Goal: Information Seeking & Learning: Learn about a topic

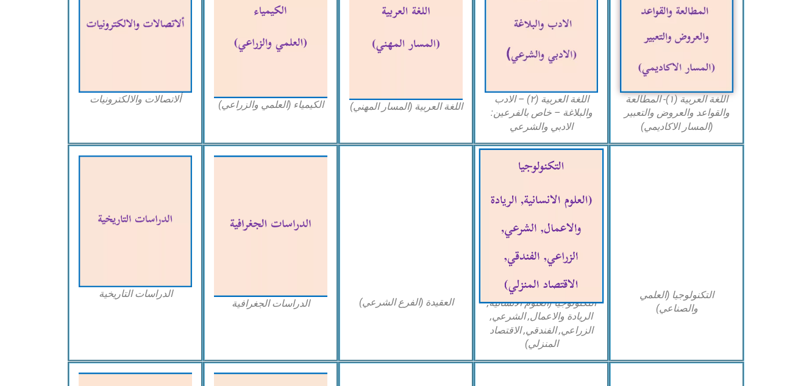
scroll to position [488, 0]
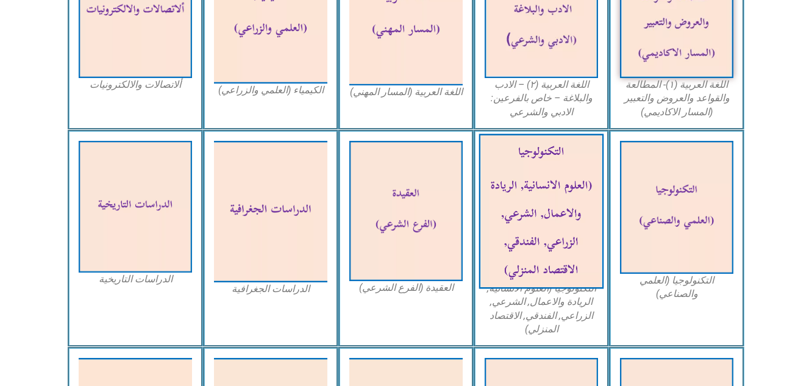
click at [536, 192] on img at bounding box center [541, 211] width 125 height 155
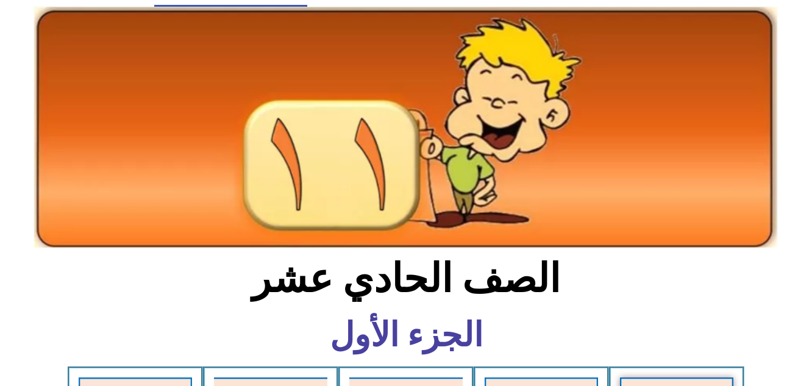
scroll to position [0, 0]
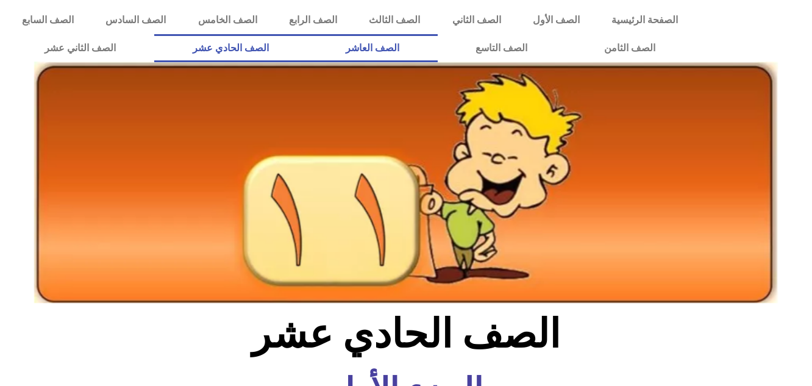
click at [438, 45] on link "الصف العاشر" at bounding box center [372, 48] width 130 height 28
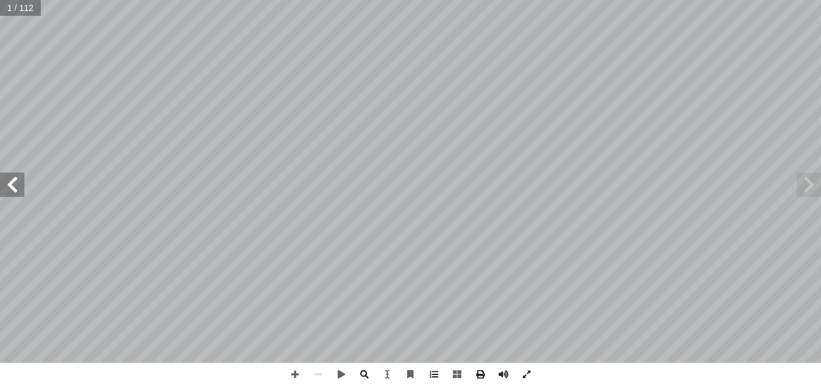
click at [7, 185] on span at bounding box center [12, 185] width 24 height 24
click at [806, 183] on span at bounding box center [809, 185] width 24 height 24
click at [359, 370] on span at bounding box center [364, 374] width 23 height 23
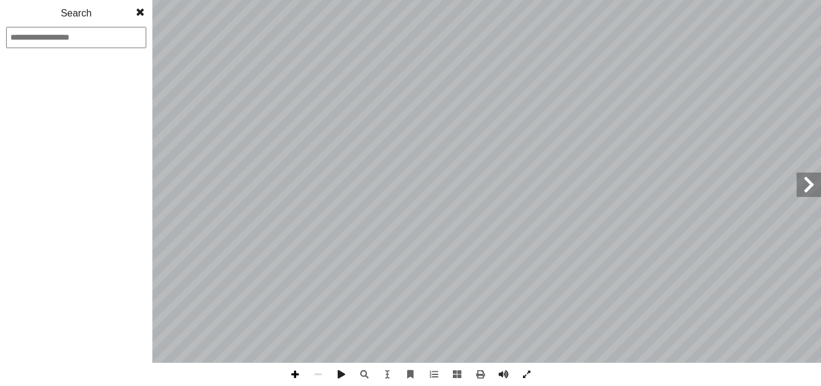
click at [297, 372] on span at bounding box center [294, 374] width 23 height 23
click at [526, 371] on span at bounding box center [526, 374] width 23 height 23
click at [341, 363] on div "مــقــدمــة ليف أ ا فريق الت ً صغيرة ً قرية صبح أ ا بل الماضي؛ في نعرفه ا ّ كن …" at bounding box center [410, 181] width 821 height 363
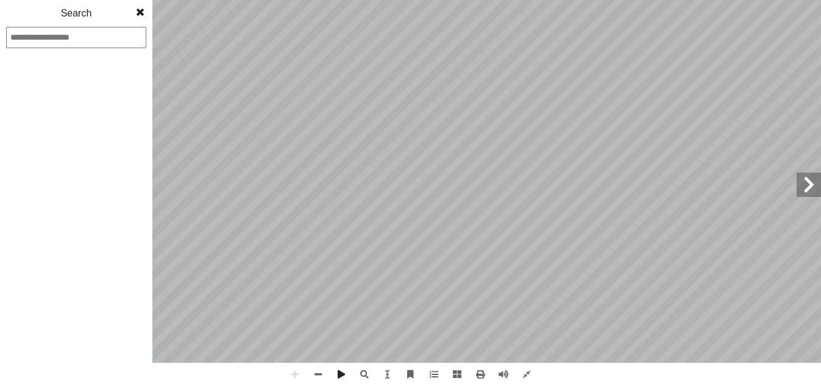
click at [144, 11] on span at bounding box center [140, 12] width 22 height 24
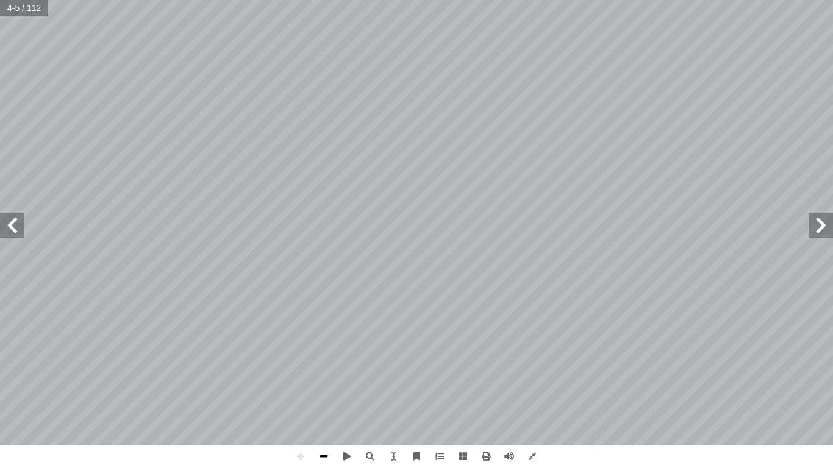
click at [320, 385] on span at bounding box center [323, 456] width 23 height 23
click at [326, 385] on span at bounding box center [323, 456] width 23 height 23
click at [486, 385] on span at bounding box center [485, 456] width 23 height 23
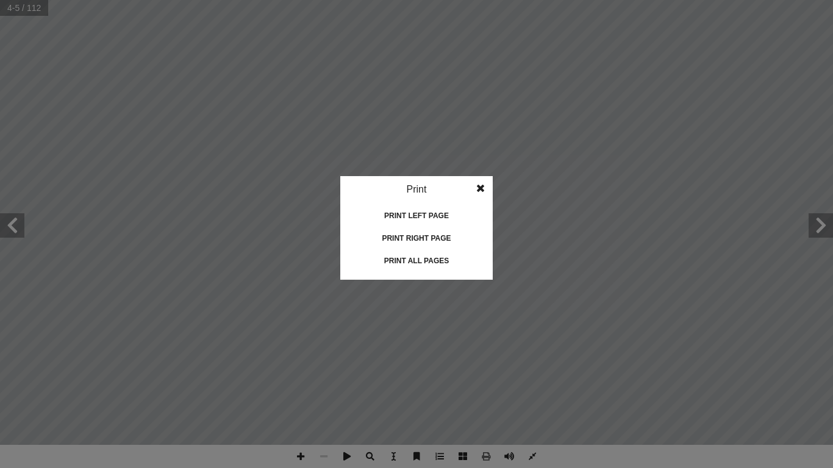
click at [480, 187] on span at bounding box center [480, 188] width 22 height 24
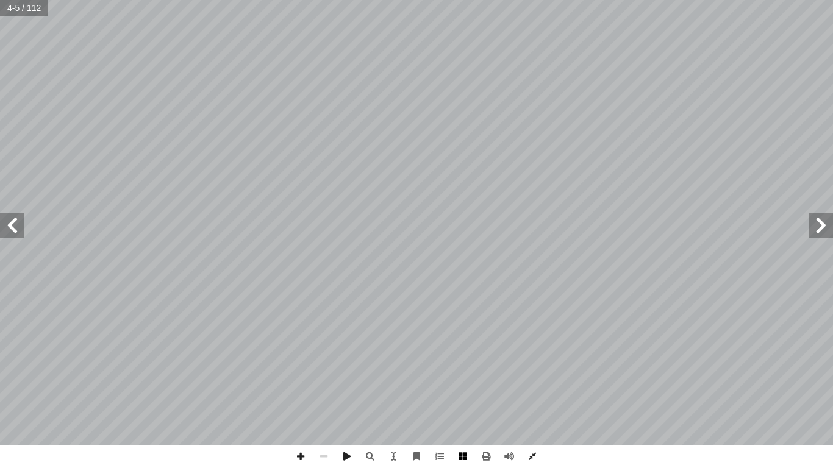
click at [459, 385] on span at bounding box center [462, 456] width 23 height 23
click at [821, 229] on span at bounding box center [820, 225] width 24 height 24
click at [11, 224] on span at bounding box center [12, 225] width 24 height 24
click at [12, 223] on span at bounding box center [12, 225] width 24 height 24
click at [12, 221] on span at bounding box center [12, 225] width 24 height 24
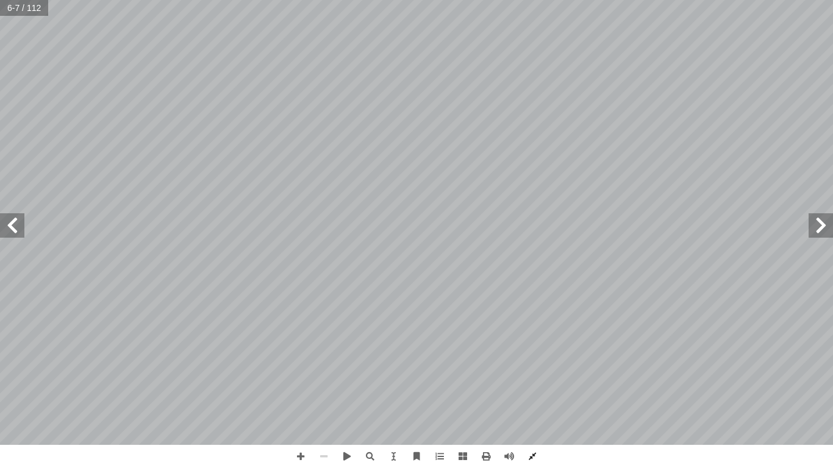
click at [817, 227] on span at bounding box center [820, 225] width 24 height 24
click at [461, 385] on span at bounding box center [462, 456] width 23 height 23
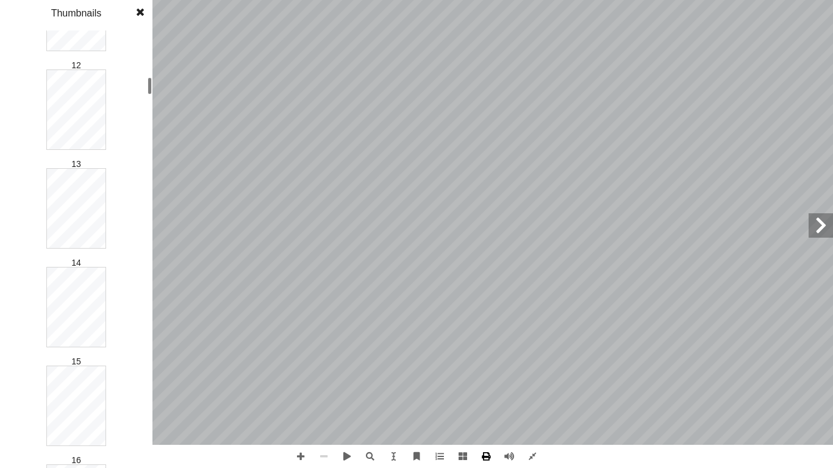
click at [483, 385] on span at bounding box center [485, 456] width 23 height 23
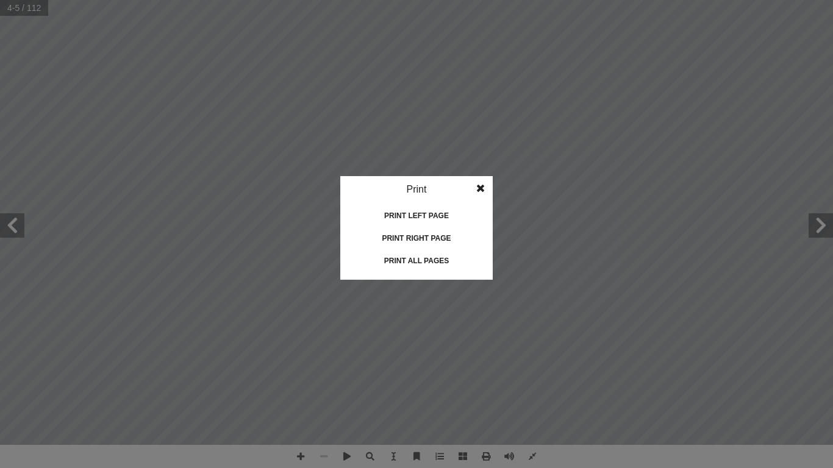
click at [413, 256] on div "Print all pages" at bounding box center [416, 261] width 122 height 20
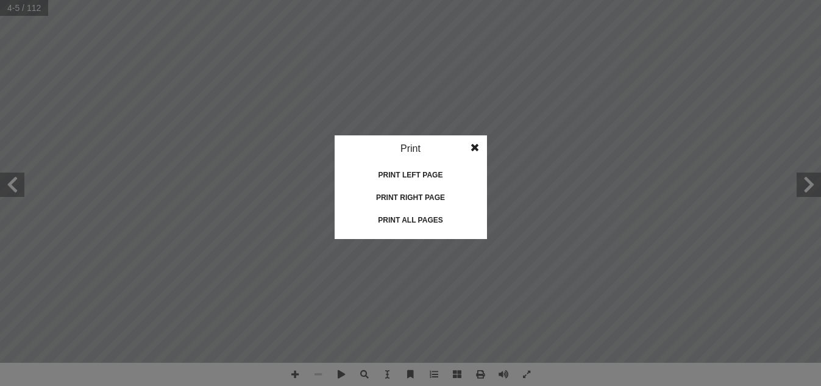
click at [477, 147] on span at bounding box center [475, 147] width 22 height 24
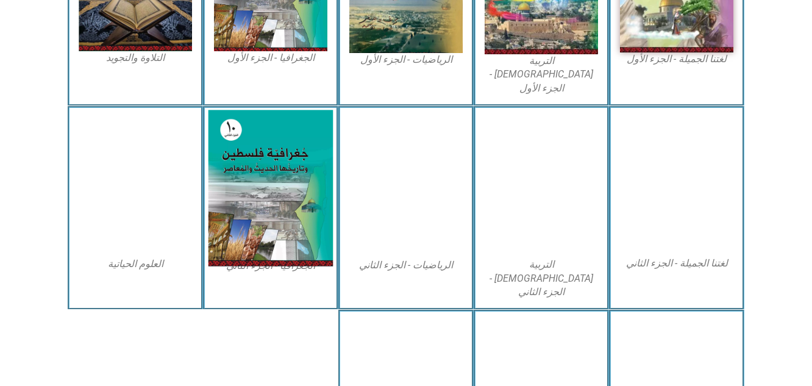
scroll to position [488, 0]
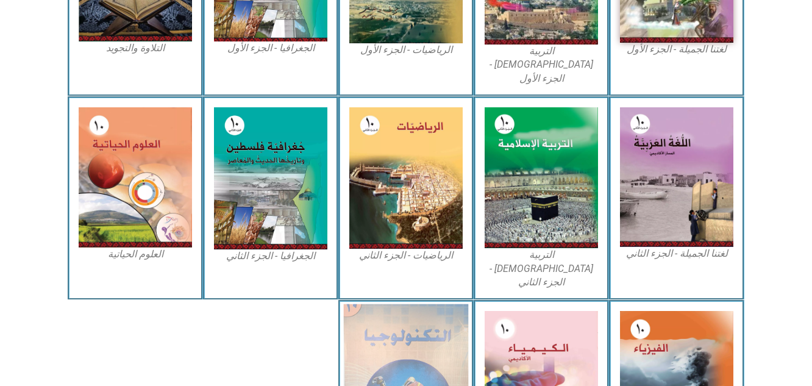
click at [432, 327] on img at bounding box center [406, 380] width 125 height 152
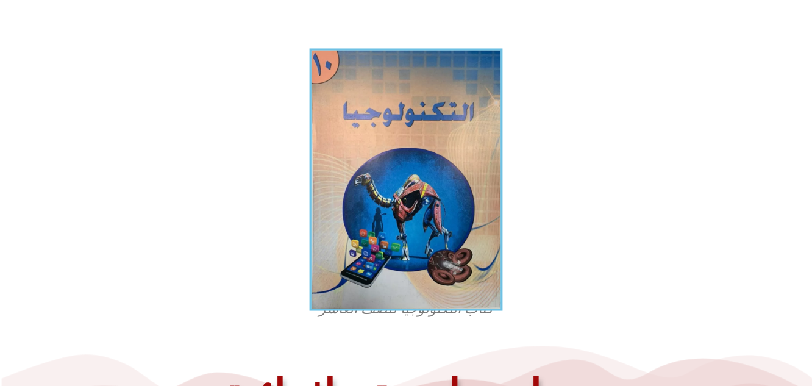
scroll to position [427, 0]
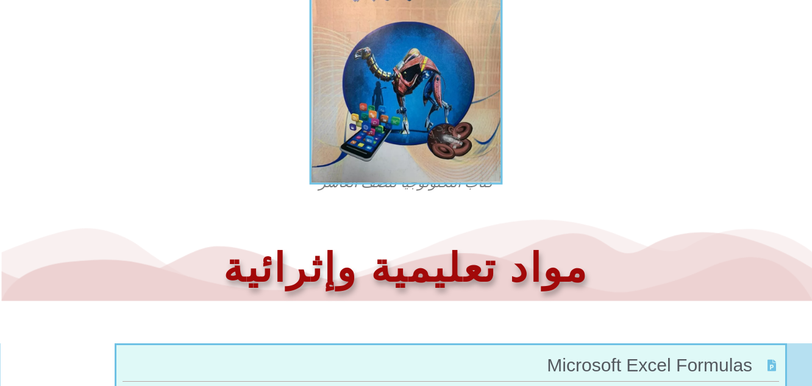
click at [394, 62] on img at bounding box center [406, 53] width 193 height 262
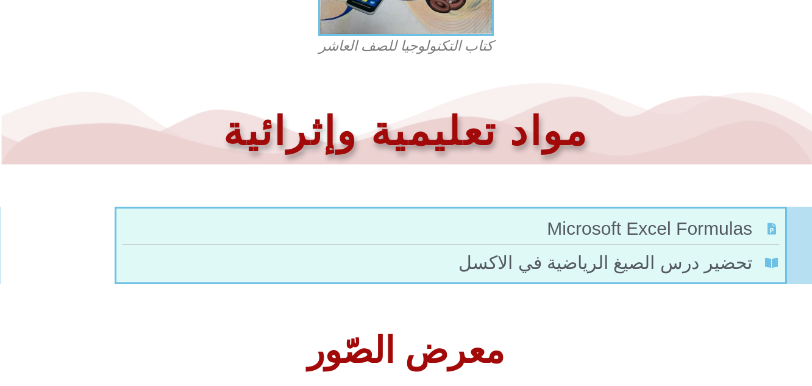
scroll to position [565, 0]
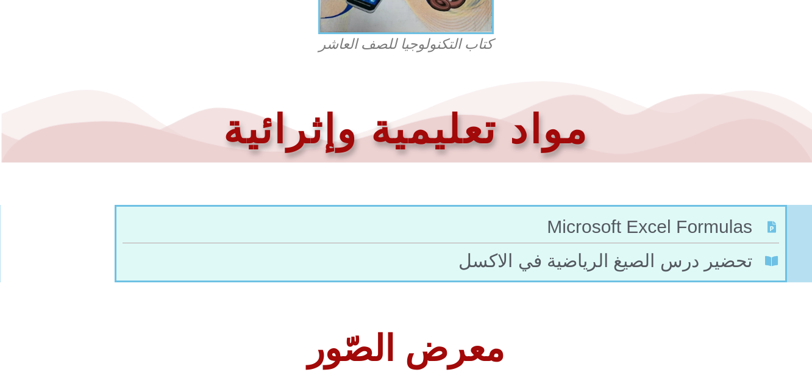
click at [667, 223] on span "Microsoft Excel Formulas" at bounding box center [651, 226] width 208 height 27
click at [691, 260] on span "تحضير درس الصيغ الرياضية في الاكسل" at bounding box center [606, 260] width 297 height 27
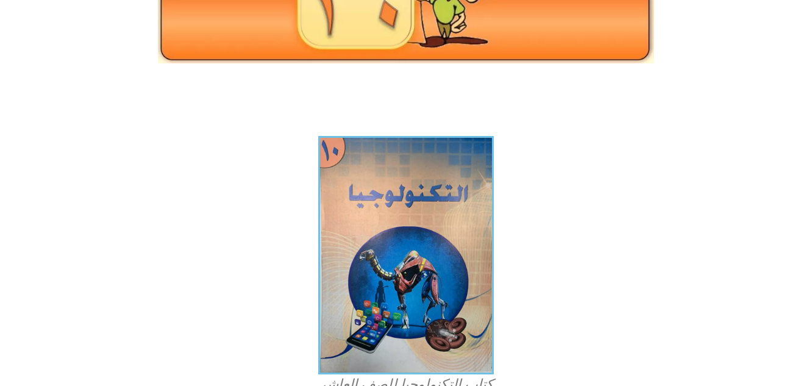
scroll to position [0, 0]
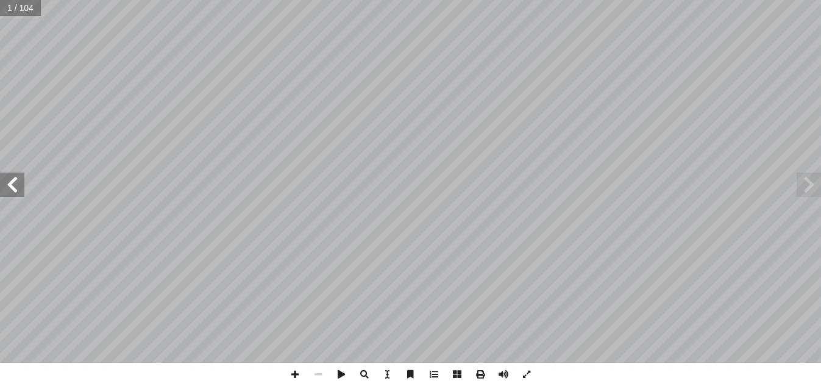
click at [16, 191] on span at bounding box center [12, 185] width 24 height 24
click at [15, 181] on span at bounding box center [12, 185] width 24 height 24
click at [12, 179] on span at bounding box center [12, 185] width 24 height 24
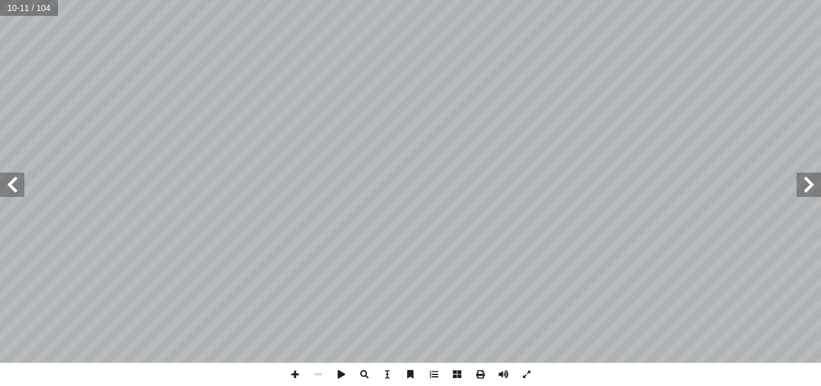
click at [12, 179] on span at bounding box center [12, 185] width 24 height 24
click at [458, 370] on span at bounding box center [457, 374] width 23 height 23
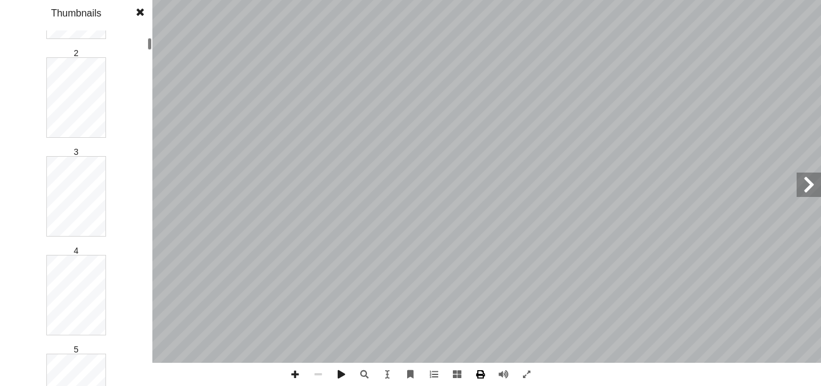
click at [479, 369] on span at bounding box center [480, 374] width 23 height 23
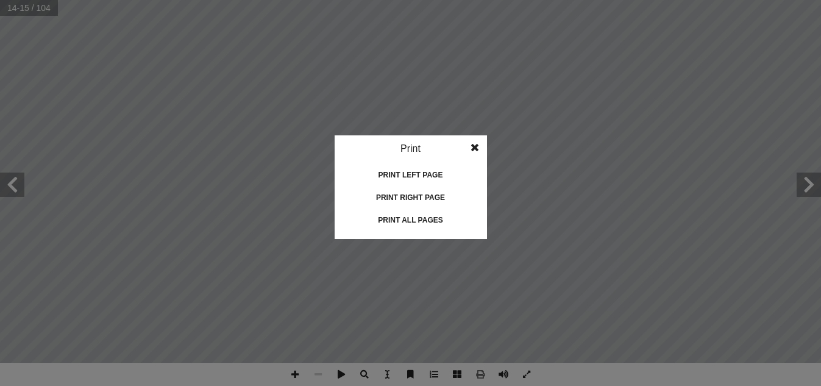
click at [416, 216] on div "Print all pages" at bounding box center [411, 220] width 122 height 20
click at [477, 141] on span at bounding box center [475, 147] width 22 height 24
